Goal: Register for event/course

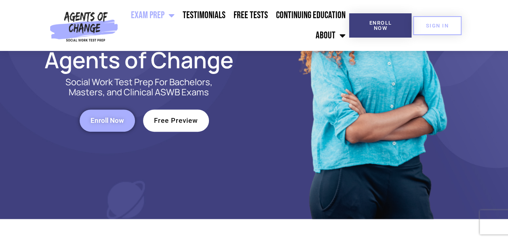
scroll to position [141, 0]
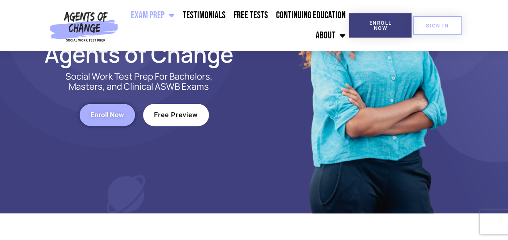
click at [110, 113] on span "Enroll Now" at bounding box center [108, 115] width 34 height 7
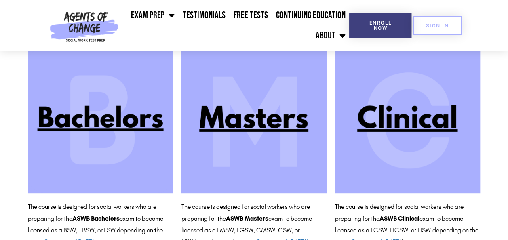
scroll to position [84, 0]
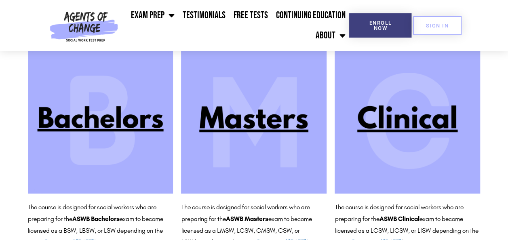
click at [292, 123] on img at bounding box center [254, 121] width 146 height 146
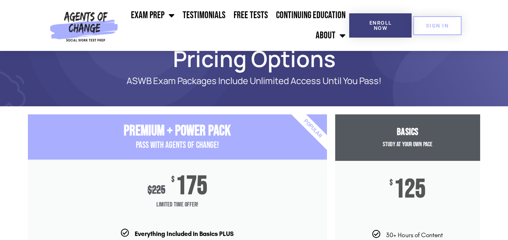
scroll to position [23, 0]
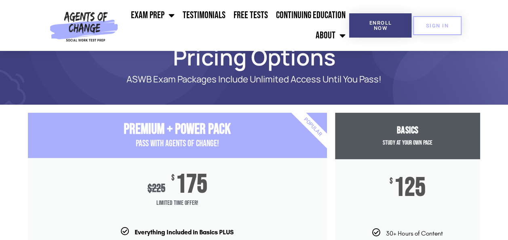
click at [95, 27] on img at bounding box center [83, 25] width 75 height 51
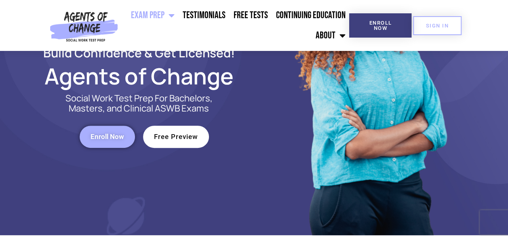
scroll to position [122, 0]
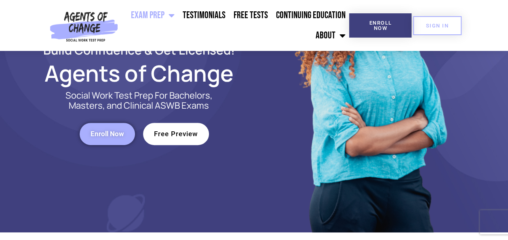
click at [189, 137] on span "Free Preview" at bounding box center [176, 134] width 44 height 7
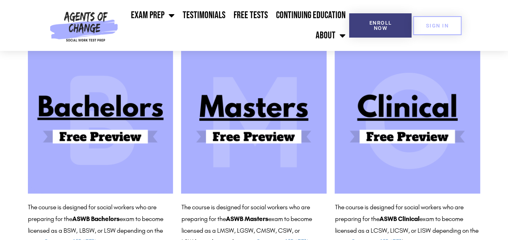
scroll to position [85, 0]
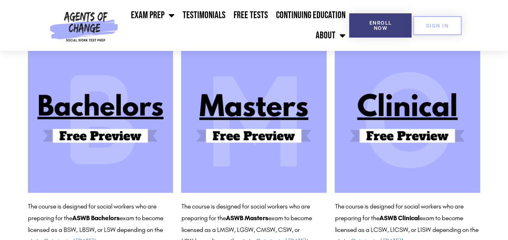
click at [284, 114] on img at bounding box center [254, 120] width 146 height 146
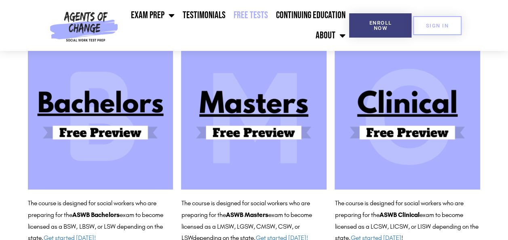
click at [263, 15] on link "Free Tests" at bounding box center [250, 15] width 42 height 20
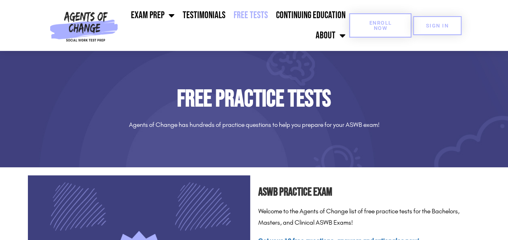
click at [394, 25] on span "Enroll Now" at bounding box center [380, 25] width 36 height 11
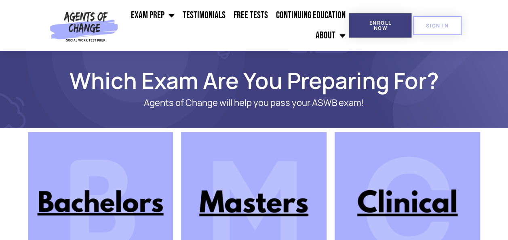
click at [279, 205] on img at bounding box center [254, 205] width 146 height 146
